Goal: Book appointment/travel/reservation

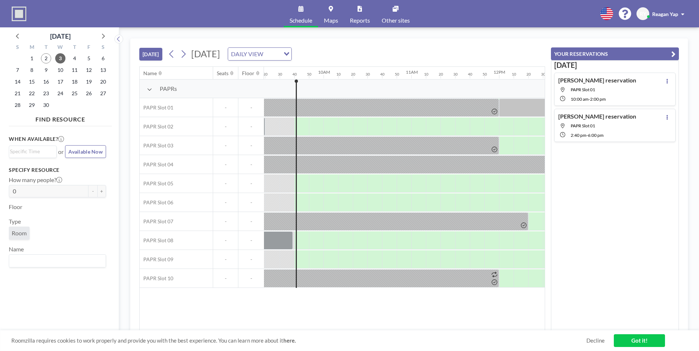
scroll to position [0, 852]
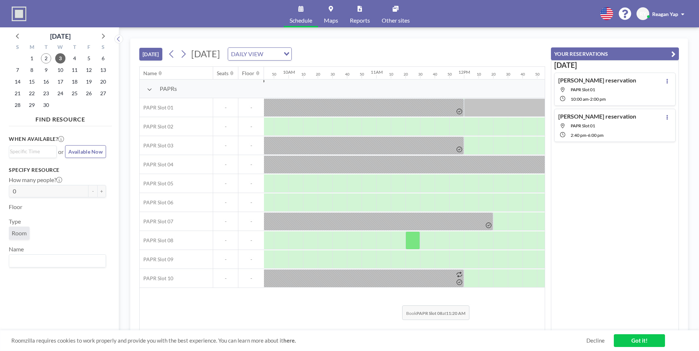
drag, startPoint x: 357, startPoint y: 331, endPoint x: 396, endPoint y: 326, distance: 39.4
click at [396, 326] on div "[DATE] [DATE] DAILY VIEW Loading... Name Seats Floor 12AM 10 20 30 40 50 1AM 10…" at bounding box center [408, 189] width 557 height 302
drag, startPoint x: 396, startPoint y: 326, endPoint x: 359, endPoint y: 310, distance: 40.0
click at [359, 310] on div "Name Seats Floor 12AM 10 20 30 40 50 1AM 10 20 30 40 50 2AM 10 20 30 40 50 3AM …" at bounding box center [342, 199] width 405 height 264
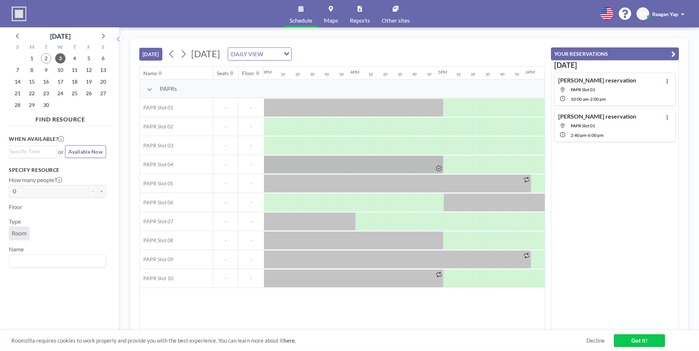
scroll to position [0, 1287]
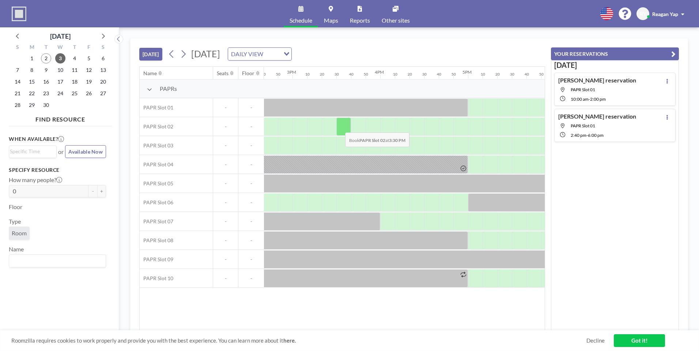
click at [339, 127] on div at bounding box center [343, 127] width 15 height 18
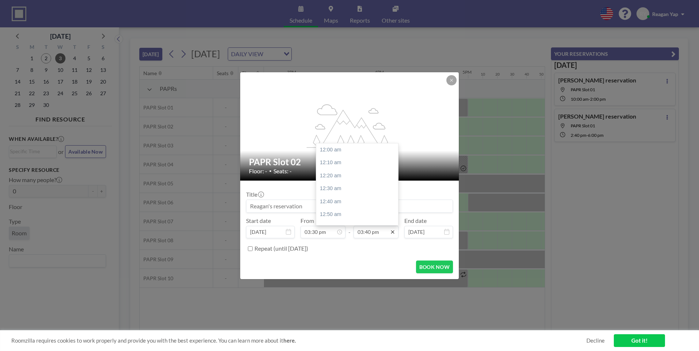
scroll to position [1222, 0]
click at [393, 233] on icon at bounding box center [392, 232] width 3 height 3
click at [342, 183] on div "06:00 pm" at bounding box center [358, 185] width 85 height 13
type input "06:00 pm"
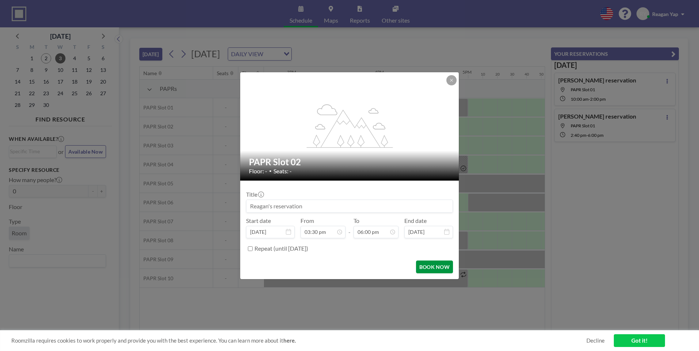
click at [442, 267] on button "BOOK NOW" at bounding box center [434, 267] width 37 height 13
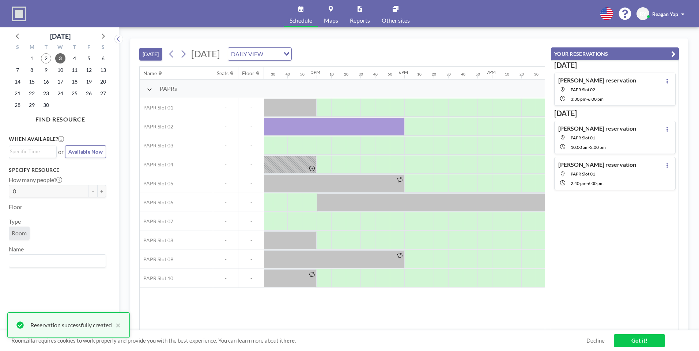
scroll to position [0, 1407]
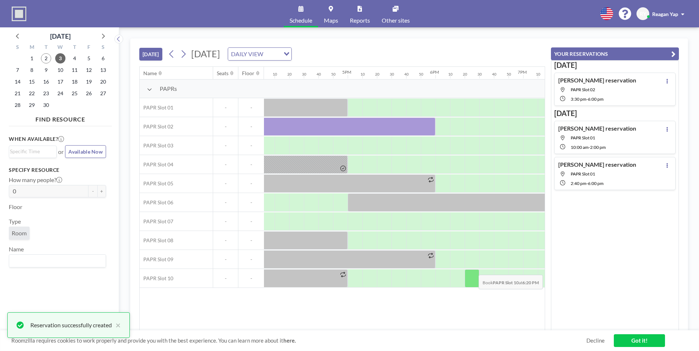
click at [472, 270] on div at bounding box center [471, 279] width 15 height 18
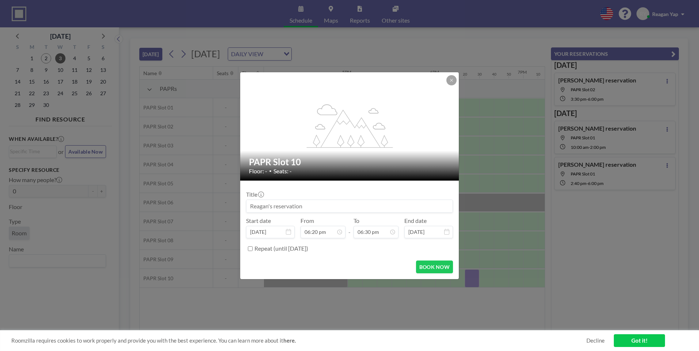
click at [451, 84] on button at bounding box center [451, 80] width 10 height 10
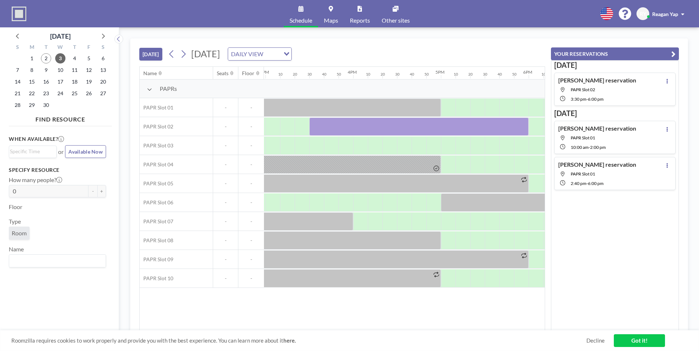
scroll to position [0, 1316]
click at [185, 53] on icon at bounding box center [184, 54] width 4 height 8
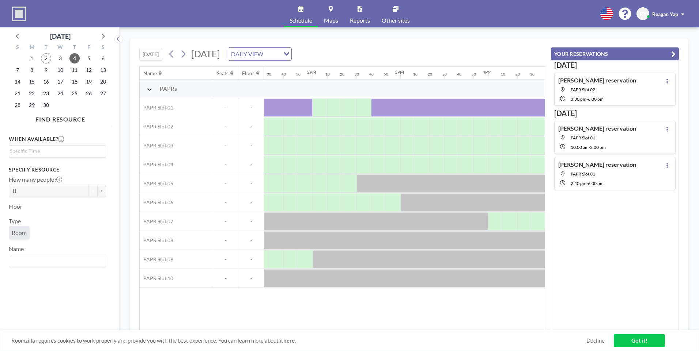
scroll to position [0, 1175]
